Goal: Use online tool/utility

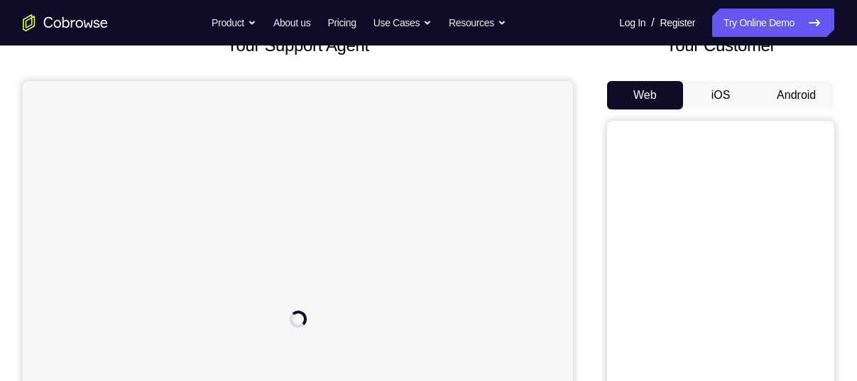
scroll to position [105, 0]
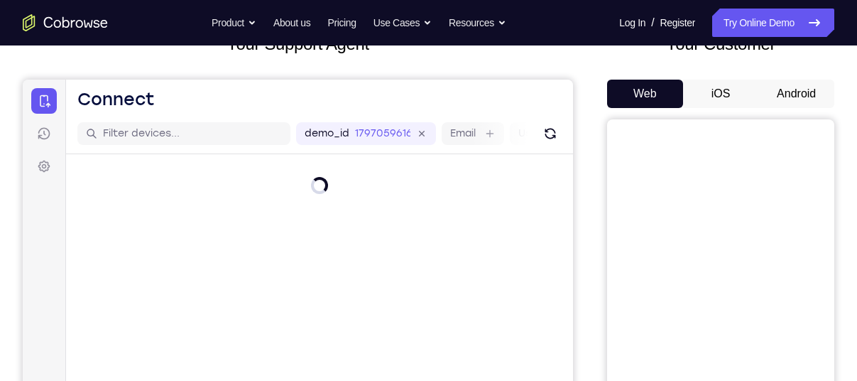
click at [802, 87] on button "Android" at bounding box center [796, 94] width 76 height 28
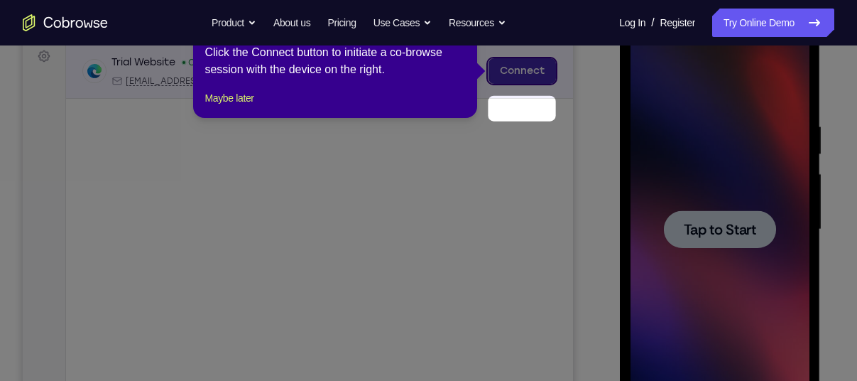
scroll to position [133, 0]
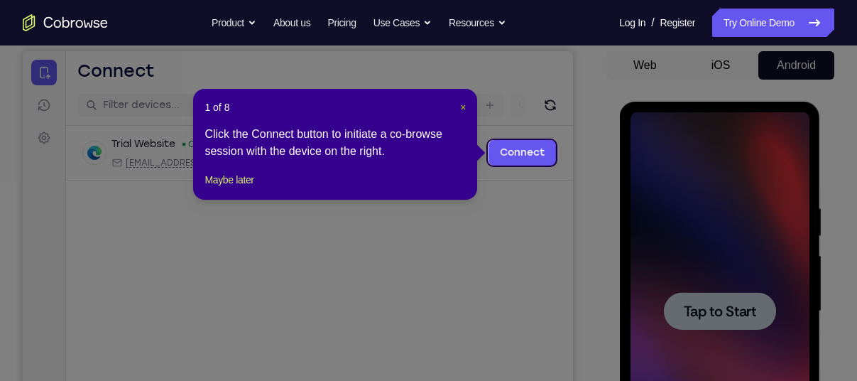
click at [461, 104] on span "×" at bounding box center [463, 107] width 6 height 11
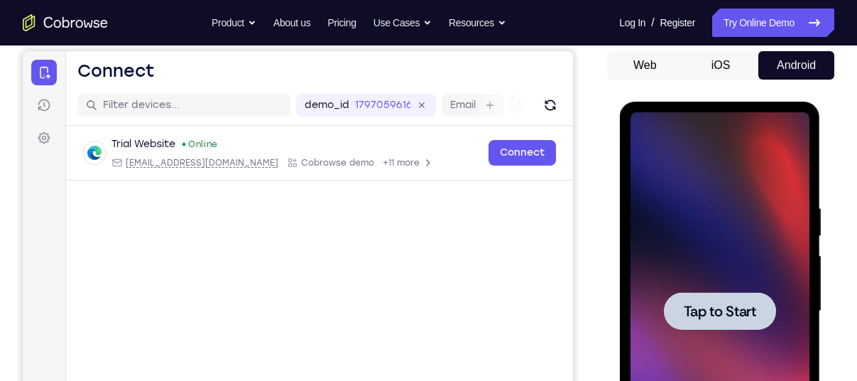
click at [776, 207] on div at bounding box center [719, 311] width 179 height 398
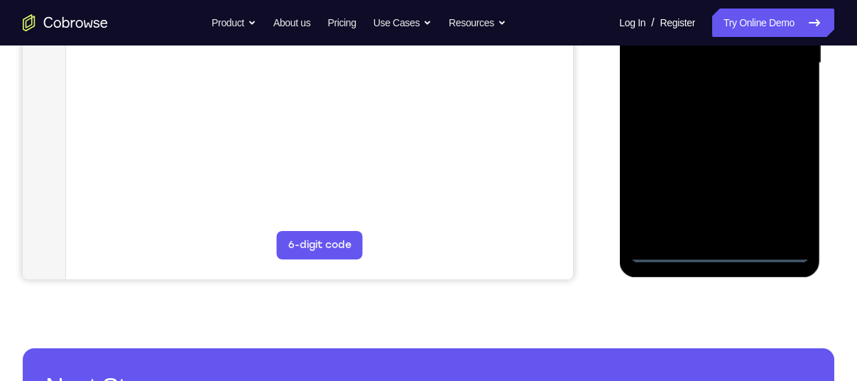
scroll to position [382, 0]
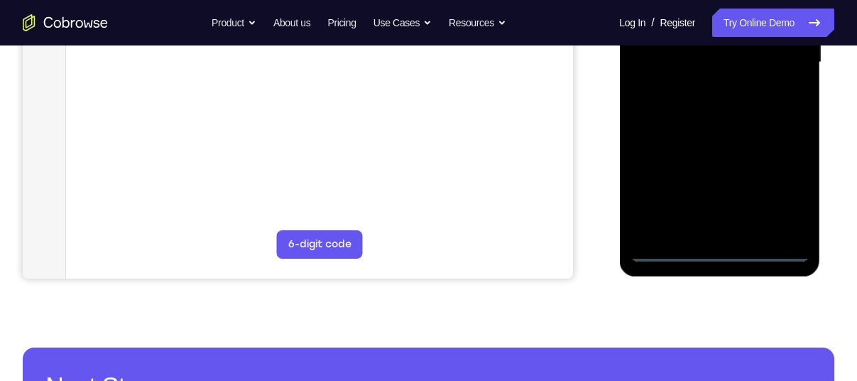
click at [718, 253] on div at bounding box center [719, 63] width 179 height 398
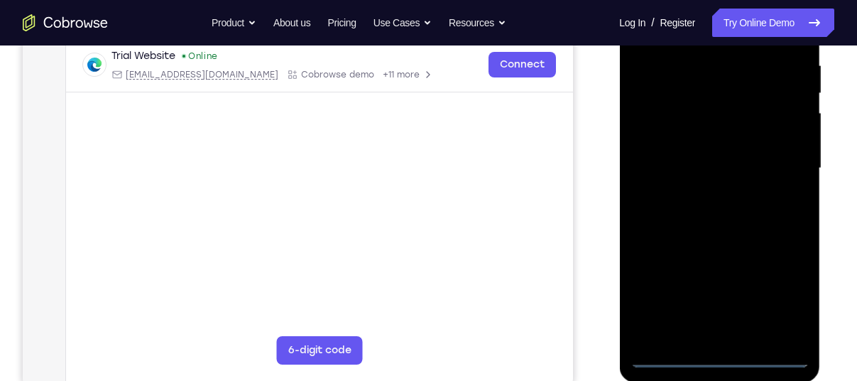
scroll to position [275, 0]
click at [780, 290] on div at bounding box center [719, 169] width 179 height 398
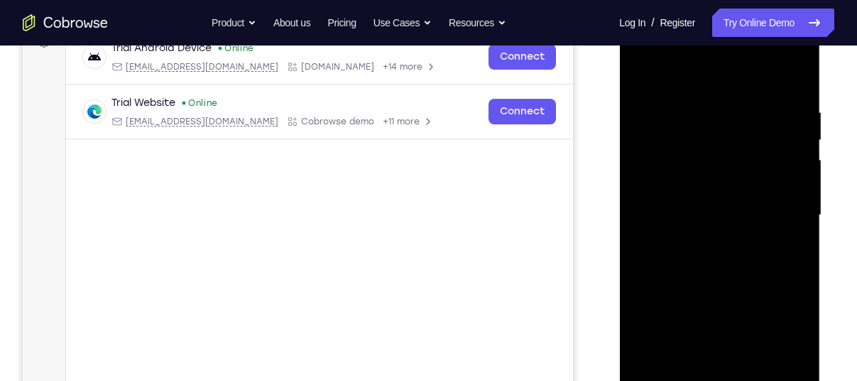
scroll to position [229, 0]
click at [712, 78] on div at bounding box center [719, 216] width 179 height 398
click at [775, 203] on div at bounding box center [719, 216] width 179 height 398
click at [702, 237] on div at bounding box center [719, 216] width 179 height 398
click at [701, 194] on div at bounding box center [719, 216] width 179 height 398
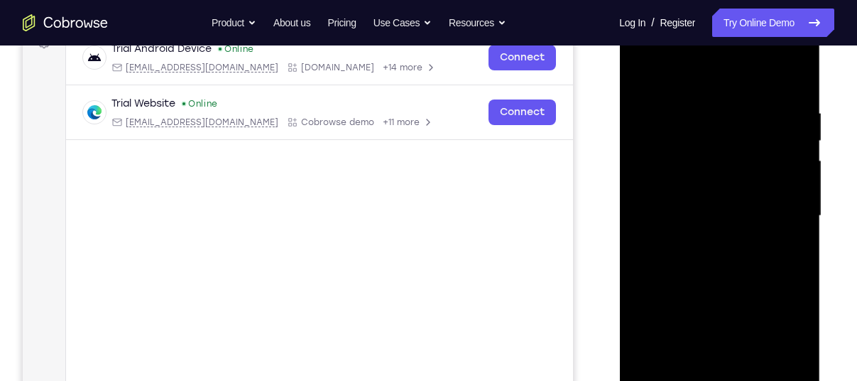
click at [750, 188] on div at bounding box center [719, 216] width 179 height 398
click at [788, 187] on div at bounding box center [719, 216] width 179 height 398
click at [785, 186] on div at bounding box center [719, 216] width 179 height 398
click at [739, 219] on div at bounding box center [719, 216] width 179 height 398
click at [726, 257] on div at bounding box center [719, 216] width 179 height 398
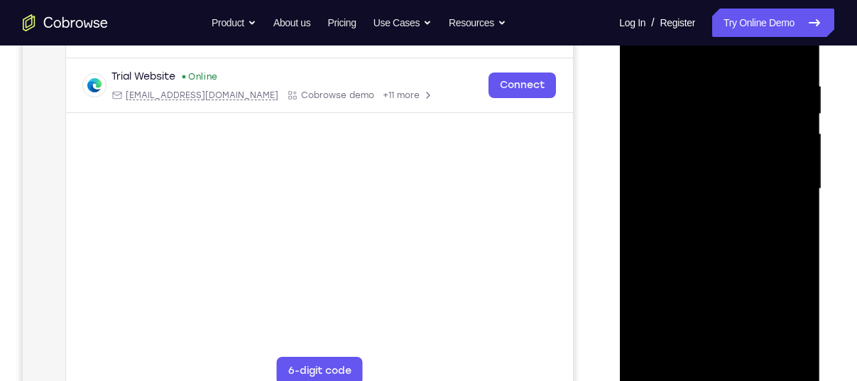
scroll to position [256, 0]
click at [758, 244] on div at bounding box center [719, 188] width 179 height 398
click at [701, 82] on div at bounding box center [719, 188] width 179 height 398
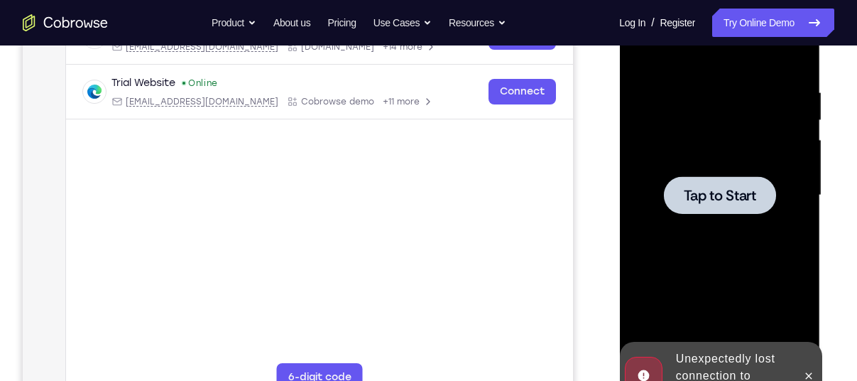
scroll to position [248, 0]
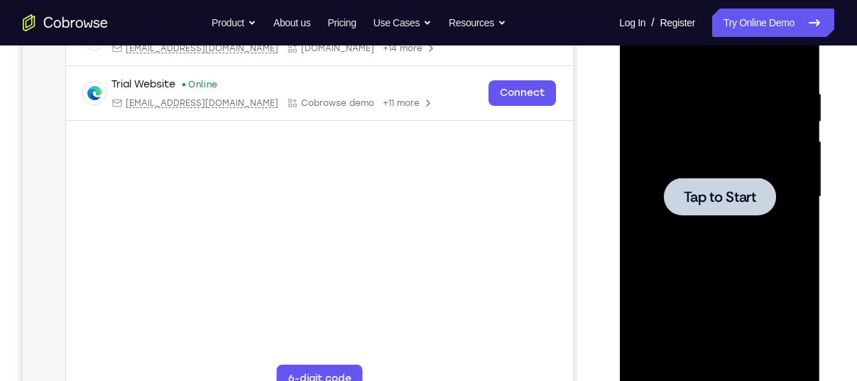
click at [652, 130] on div at bounding box center [719, 197] width 179 height 398
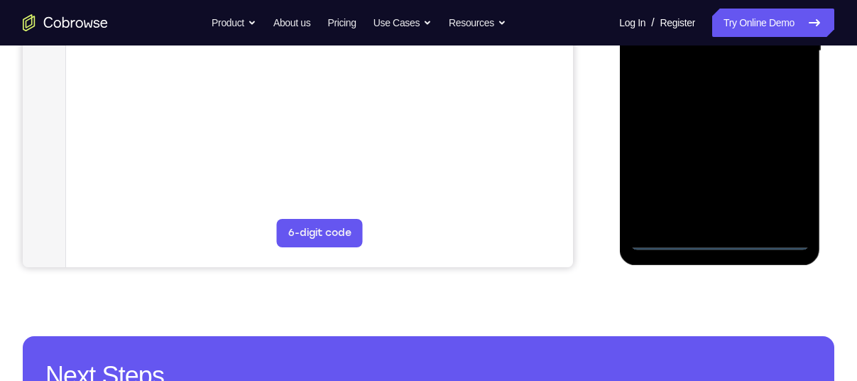
scroll to position [403, 0]
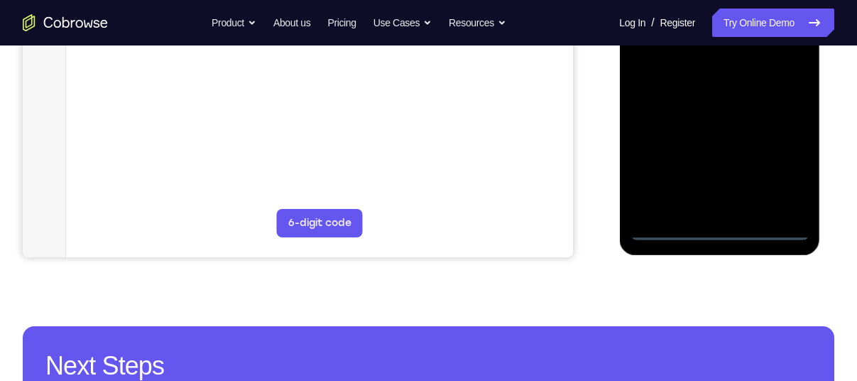
click at [727, 230] on div at bounding box center [719, 41] width 179 height 398
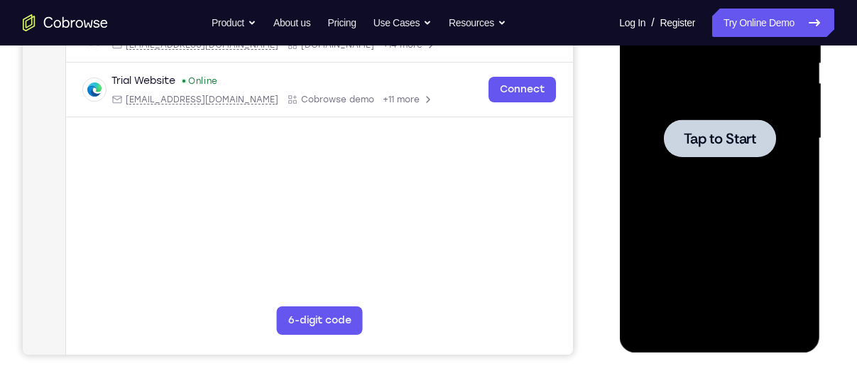
scroll to position [304, 0]
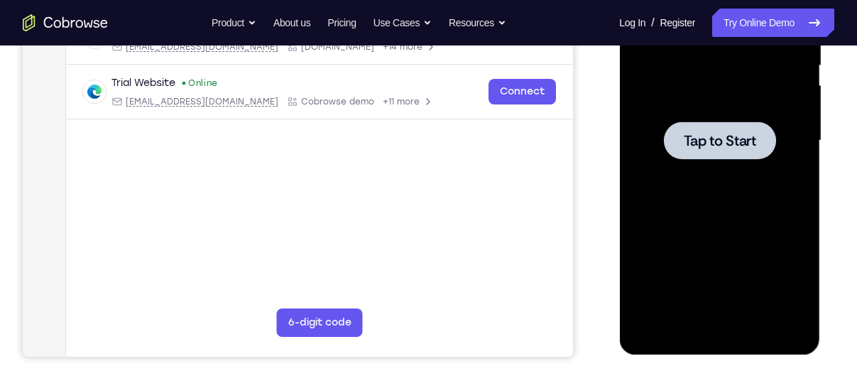
drag, startPoint x: 747, startPoint y: 148, endPoint x: 754, endPoint y: 122, distance: 26.5
click at [754, 122] on div at bounding box center [719, 140] width 112 height 38
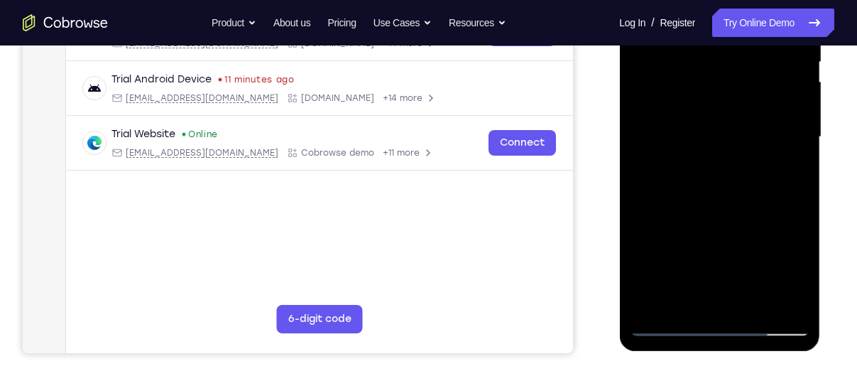
scroll to position [308, 0]
click at [726, 322] on div at bounding box center [719, 137] width 179 height 398
click at [782, 268] on div at bounding box center [719, 137] width 179 height 398
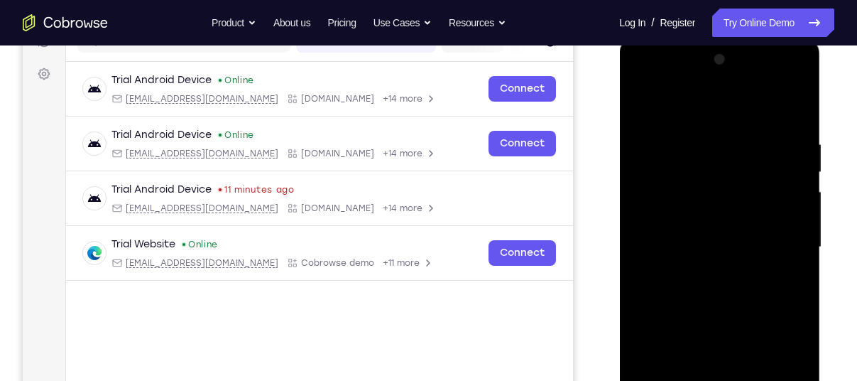
scroll to position [190, 0]
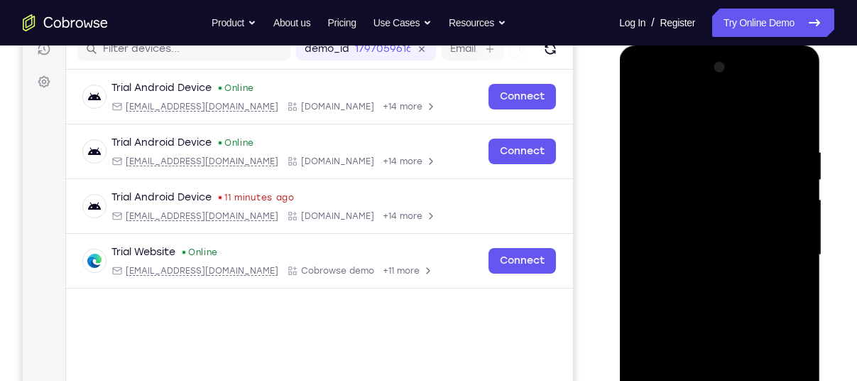
click at [738, 125] on div at bounding box center [719, 255] width 179 height 398
click at [784, 250] on div at bounding box center [719, 255] width 179 height 398
click at [706, 284] on div at bounding box center [719, 255] width 179 height 398
click at [722, 245] on div at bounding box center [719, 255] width 179 height 398
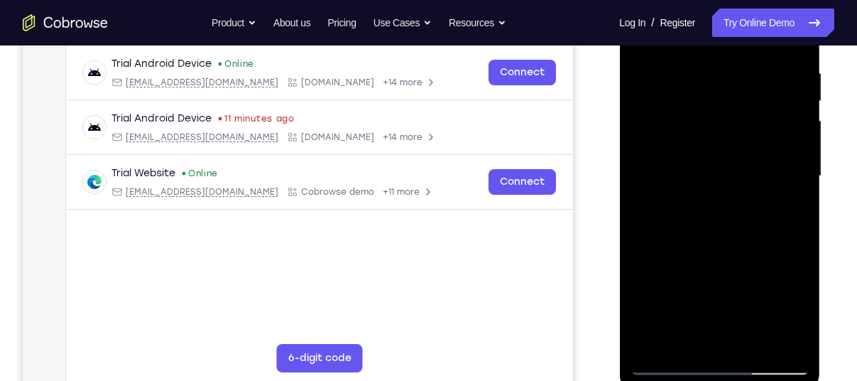
scroll to position [269, 0]
click at [794, 257] on div at bounding box center [719, 176] width 179 height 398
click at [783, 259] on div at bounding box center [719, 176] width 179 height 398
click at [785, 281] on div at bounding box center [719, 176] width 179 height 398
click at [649, 285] on div at bounding box center [719, 176] width 179 height 398
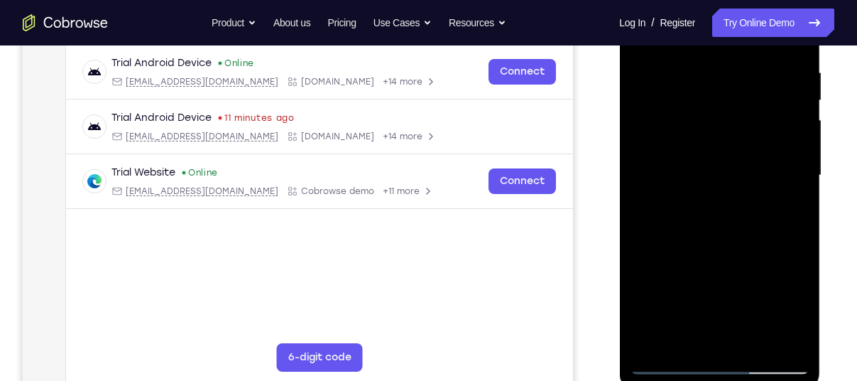
click at [674, 266] on div at bounding box center [719, 176] width 179 height 398
click at [670, 283] on div at bounding box center [719, 176] width 179 height 398
click at [777, 311] on div at bounding box center [719, 176] width 179 height 398
click at [648, 288] on div at bounding box center [719, 176] width 179 height 398
click at [713, 260] on div at bounding box center [719, 176] width 179 height 398
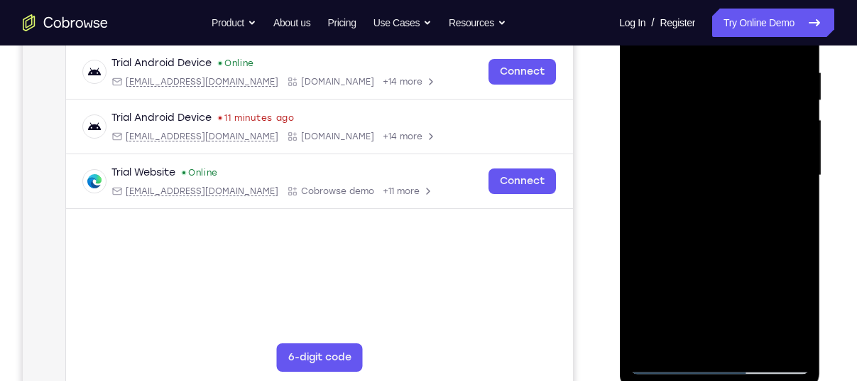
click at [665, 333] on div at bounding box center [719, 176] width 179 height 398
click at [719, 285] on div at bounding box center [719, 176] width 179 height 398
click at [776, 310] on div at bounding box center [719, 176] width 179 height 398
click at [651, 288] on div at bounding box center [719, 176] width 179 height 398
click at [764, 260] on div at bounding box center [719, 176] width 179 height 398
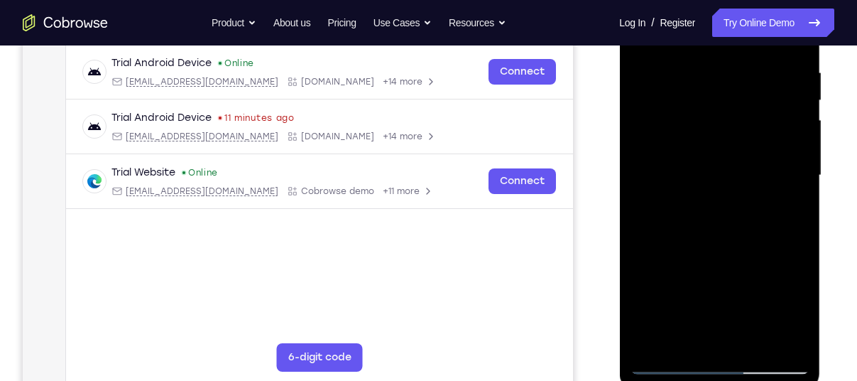
click at [792, 284] on div at bounding box center [719, 176] width 179 height 398
click at [775, 334] on div at bounding box center [719, 176] width 179 height 398
click at [706, 313] on div at bounding box center [719, 176] width 179 height 398
click at [777, 261] on div at bounding box center [719, 176] width 179 height 398
click at [775, 315] on div at bounding box center [719, 176] width 179 height 398
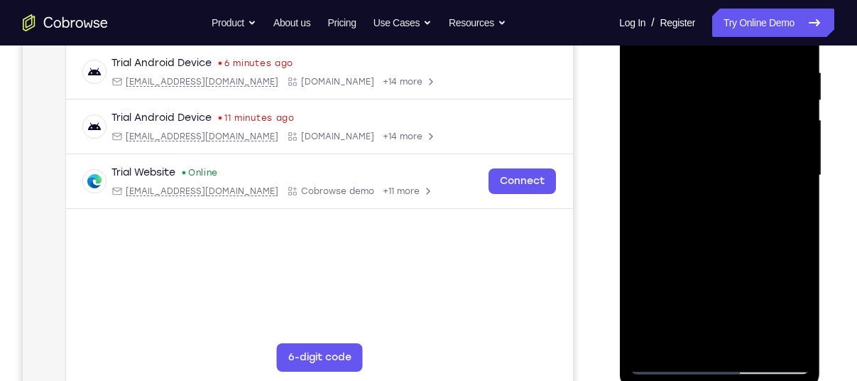
click at [737, 154] on div at bounding box center [719, 176] width 179 height 398
click at [652, 280] on div at bounding box center [719, 176] width 179 height 398
click at [698, 282] on div at bounding box center [719, 176] width 179 height 398
click at [704, 315] on div at bounding box center [719, 176] width 179 height 398
click at [771, 307] on div at bounding box center [719, 176] width 179 height 398
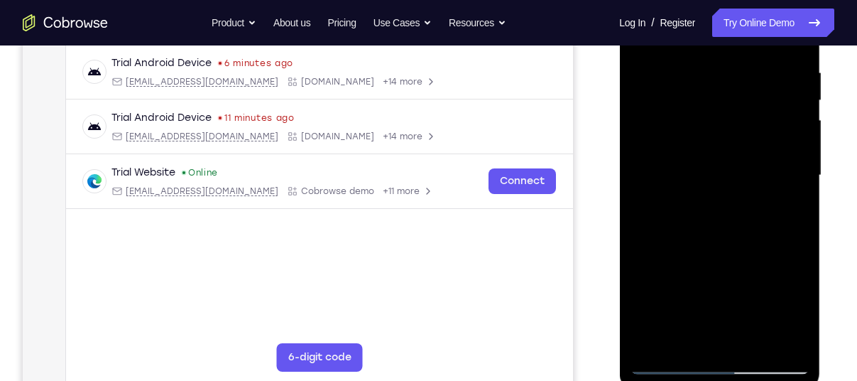
click at [642, 332] on div at bounding box center [719, 176] width 179 height 398
click at [795, 285] on div at bounding box center [719, 176] width 179 height 398
click at [679, 254] on div at bounding box center [719, 176] width 179 height 398
click at [643, 261] on div at bounding box center [719, 176] width 179 height 398
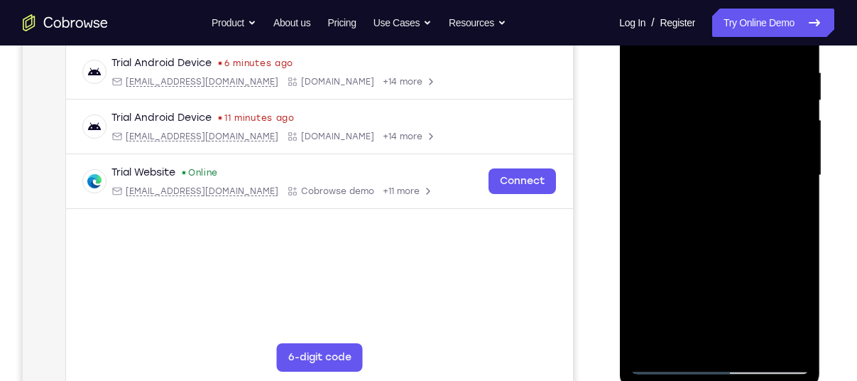
click at [650, 261] on div at bounding box center [719, 176] width 179 height 398
click at [655, 260] on div at bounding box center [719, 176] width 179 height 398
click at [799, 260] on div at bounding box center [719, 176] width 179 height 398
click at [660, 265] on div at bounding box center [719, 176] width 179 height 398
click at [672, 263] on div at bounding box center [719, 176] width 179 height 398
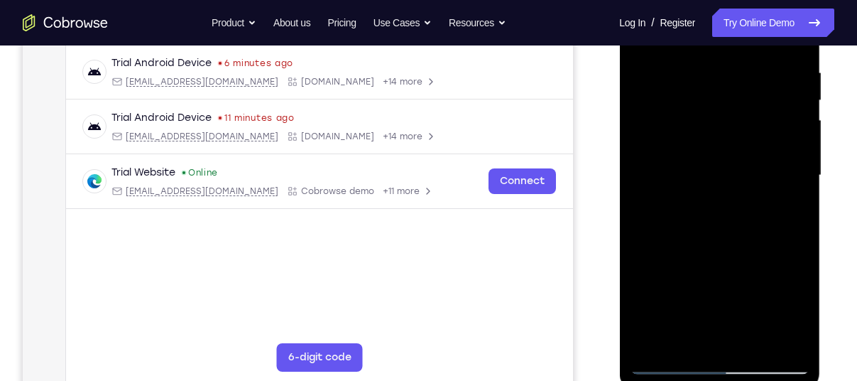
click at [755, 175] on div at bounding box center [719, 176] width 179 height 398
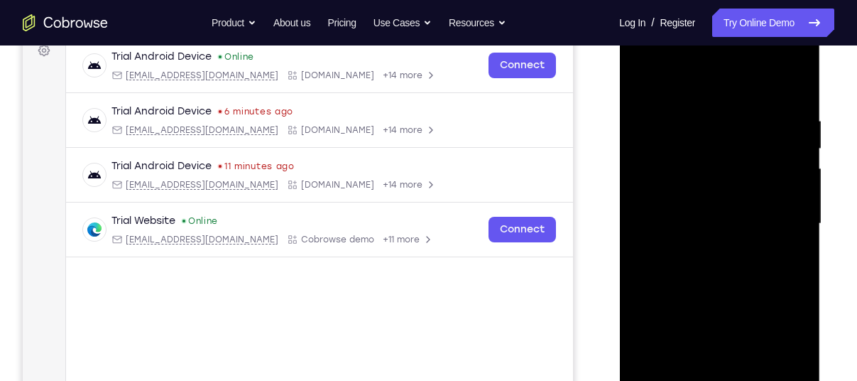
scroll to position [220, 0]
click at [743, 266] on div at bounding box center [719, 225] width 179 height 398
click at [707, 113] on div at bounding box center [719, 225] width 179 height 398
click at [746, 287] on div at bounding box center [719, 225] width 179 height 398
click at [751, 279] on div at bounding box center [719, 225] width 179 height 398
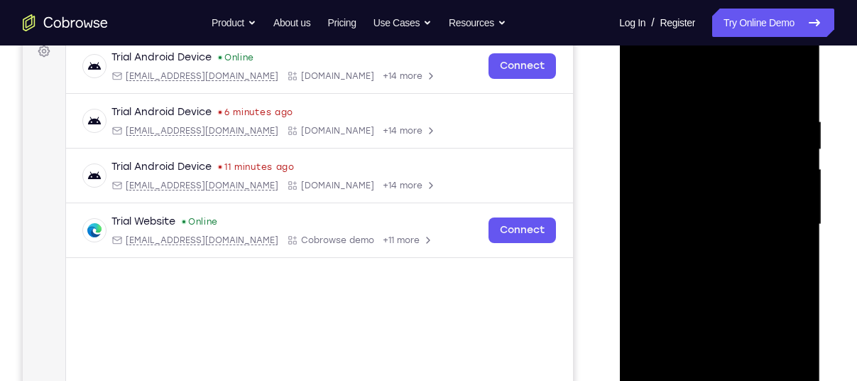
click at [795, 96] on div at bounding box center [719, 225] width 179 height 398
drag, startPoint x: 700, startPoint y: 219, endPoint x: 870, endPoint y: 261, distance: 174.6
click at [821, 261] on html "Online web based iOS Simulators and Android Emulators. Run iPhone, iPad, Mobile…" at bounding box center [720, 228] width 202 height 426
drag, startPoint x: 801, startPoint y: 271, endPoint x: 870, endPoint y: 316, distance: 82.5
click at [821, 316] on html "Online web based iOS Simulators and Android Emulators. Run iPhone, iPad, Mobile…" at bounding box center [720, 228] width 202 height 426
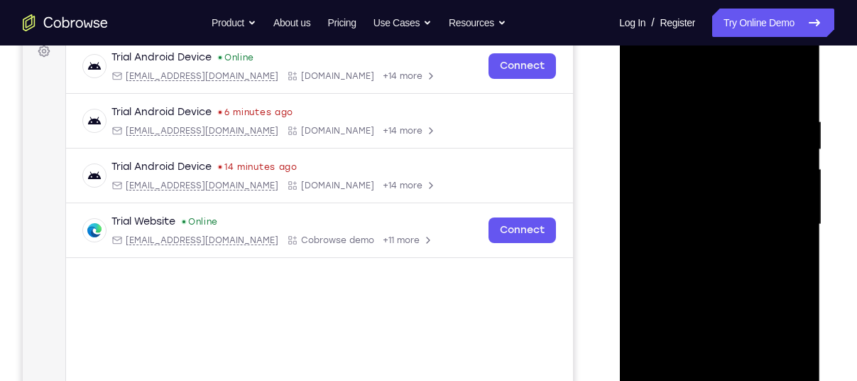
drag, startPoint x: 662, startPoint y: 272, endPoint x: 684, endPoint y: 273, distance: 22.1
click at [684, 273] on div at bounding box center [719, 225] width 179 height 398
drag, startPoint x: 684, startPoint y: 273, endPoint x: 725, endPoint y: 286, distance: 42.4
click at [725, 286] on div at bounding box center [719, 225] width 179 height 398
drag, startPoint x: 725, startPoint y: 286, endPoint x: 772, endPoint y: 292, distance: 47.9
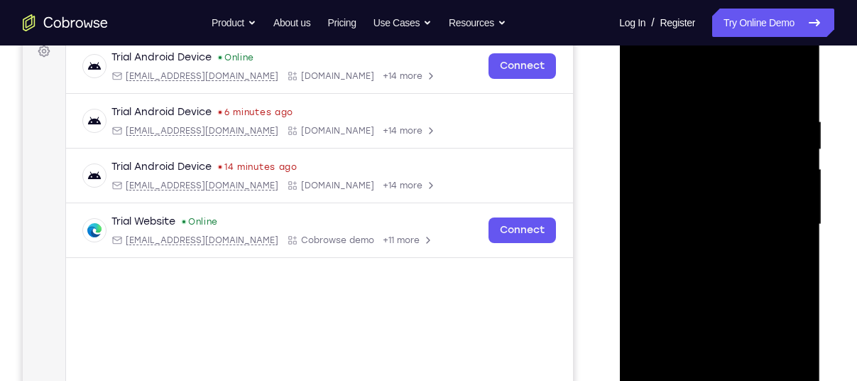
click at [772, 292] on div at bounding box center [719, 225] width 179 height 398
drag, startPoint x: 724, startPoint y: 286, endPoint x: 780, endPoint y: 304, distance: 58.8
click at [780, 304] on div at bounding box center [719, 225] width 179 height 398
drag, startPoint x: 777, startPoint y: 294, endPoint x: 672, endPoint y: 289, distance: 105.2
click at [673, 289] on div at bounding box center [719, 225] width 179 height 398
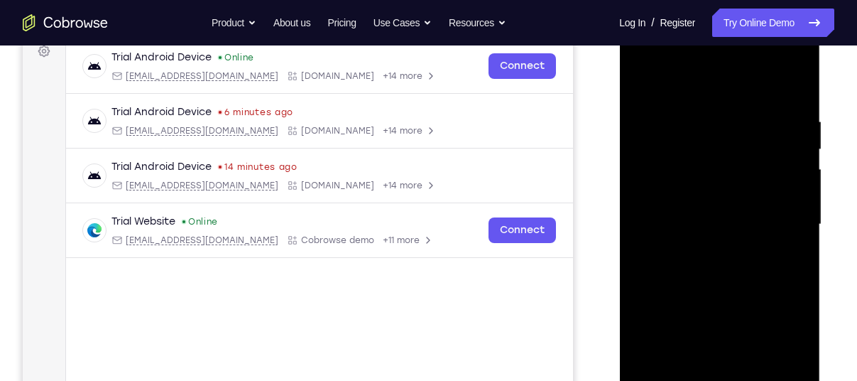
drag, startPoint x: 730, startPoint y: 295, endPoint x: 654, endPoint y: 313, distance: 78.2
click at [654, 313] on div at bounding box center [719, 225] width 179 height 398
click at [790, 84] on div at bounding box center [719, 225] width 179 height 398
click at [799, 83] on div at bounding box center [719, 225] width 179 height 398
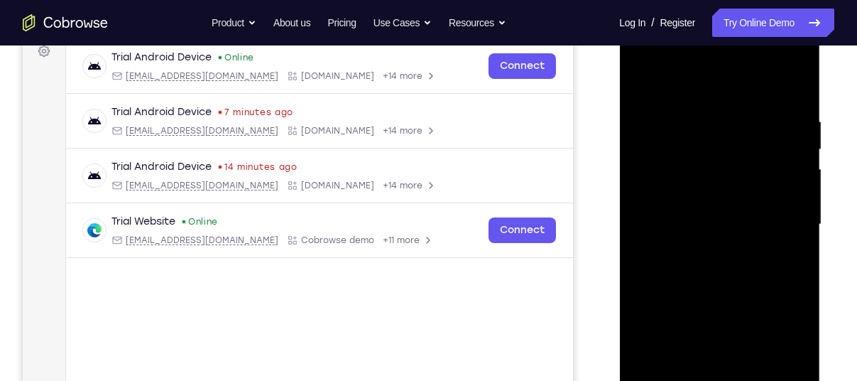
click at [794, 84] on div at bounding box center [719, 225] width 179 height 398
drag, startPoint x: 754, startPoint y: 104, endPoint x: 765, endPoint y: 184, distance: 80.2
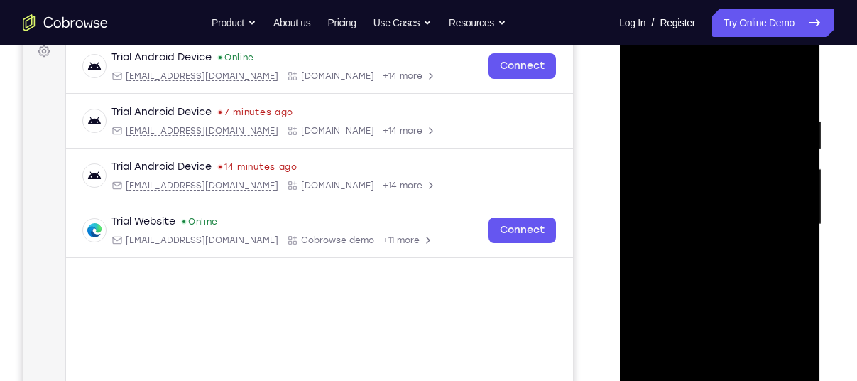
click at [767, 167] on div at bounding box center [719, 225] width 179 height 398
click at [773, 155] on div at bounding box center [719, 225] width 179 height 398
click at [644, 83] on div at bounding box center [719, 225] width 179 height 398
click at [799, 288] on div at bounding box center [719, 225] width 179 height 398
drag, startPoint x: 767, startPoint y: 305, endPoint x: 772, endPoint y: 265, distance: 40.1
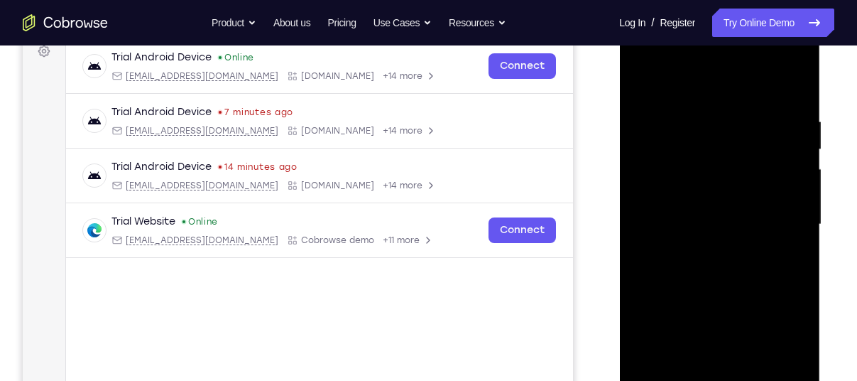
drag, startPoint x: 772, startPoint y: 265, endPoint x: 797, endPoint y: 251, distance: 29.2
click at [797, 251] on div at bounding box center [719, 225] width 179 height 398
click at [800, 195] on div at bounding box center [719, 225] width 179 height 398
click at [797, 201] on div at bounding box center [719, 225] width 179 height 398
click at [802, 194] on div at bounding box center [719, 225] width 179 height 398
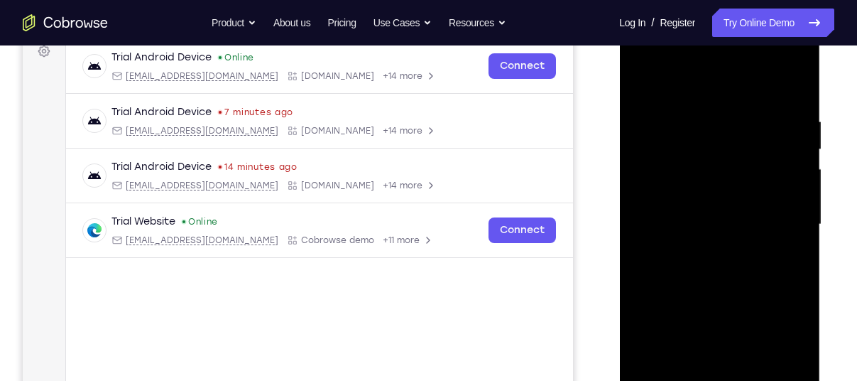
drag, startPoint x: 682, startPoint y: 174, endPoint x: 696, endPoint y: 248, distance: 75.9
click at [696, 248] on div at bounding box center [719, 225] width 179 height 398
drag, startPoint x: 760, startPoint y: 173, endPoint x: 772, endPoint y: 285, distance: 112.1
click at [772, 285] on div at bounding box center [719, 225] width 179 height 398
click at [748, 121] on div at bounding box center [719, 225] width 179 height 398
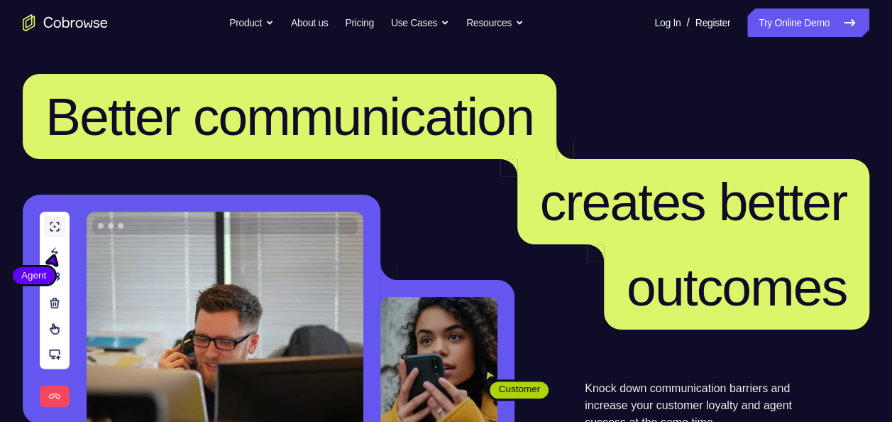
click at [811, 8] on nav "Go back Powerful, Flexible and Trustworthy. Avoid all extra friction for both A…" at bounding box center [446, 22] width 892 height 45
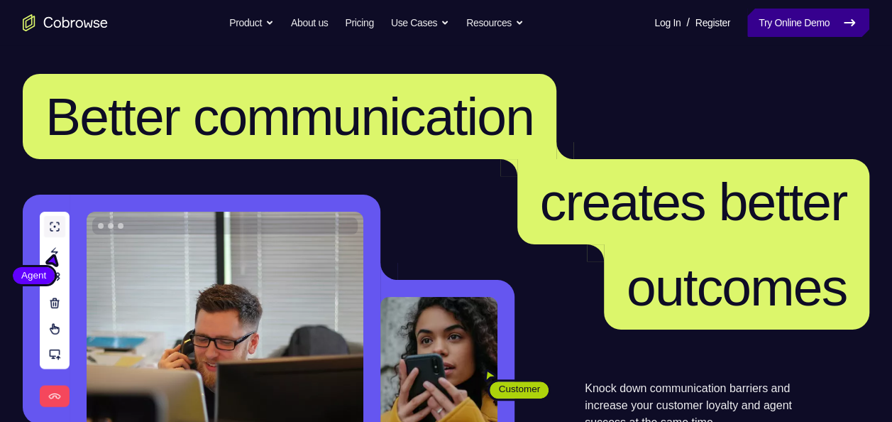
click at [858, 30] on link "Try Online Demo" at bounding box center [809, 23] width 122 height 28
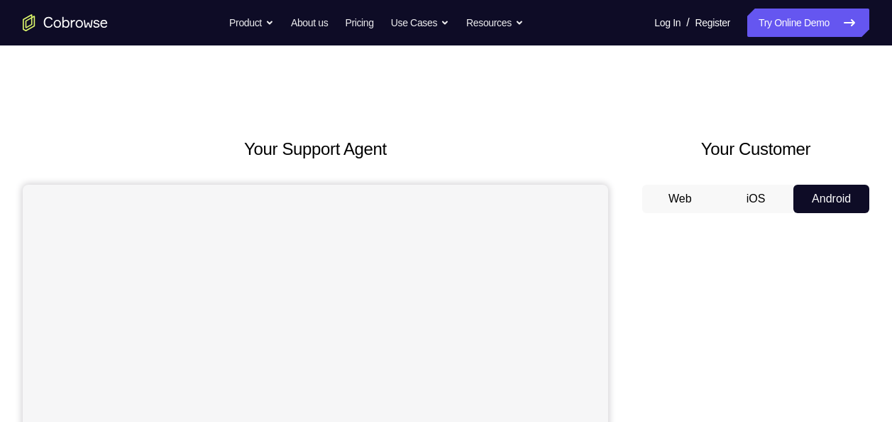
scroll to position [208, 0]
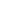
scroll to position [0, 53]
